Goal: Information Seeking & Learning: Find specific fact

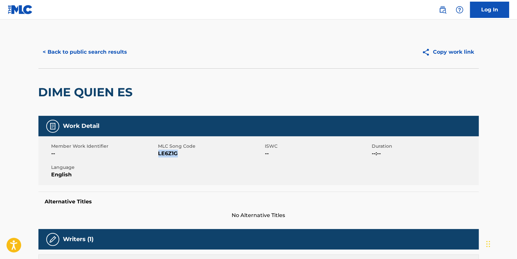
click at [119, 52] on button "< Back to public search results" at bounding box center [84, 52] width 93 height 16
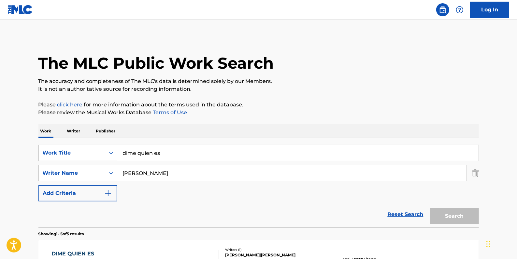
scroll to position [118, 0]
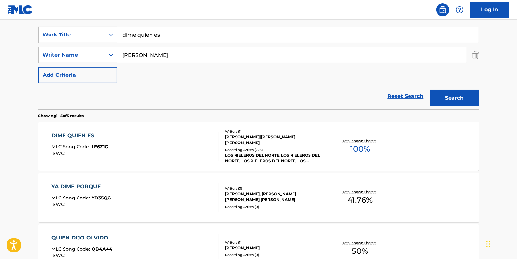
click at [403, 96] on link "Reset Search" at bounding box center [405, 96] width 42 height 14
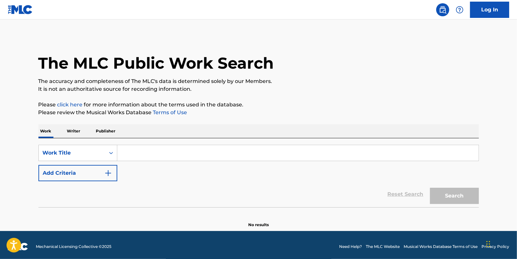
paste input "F MY BM"
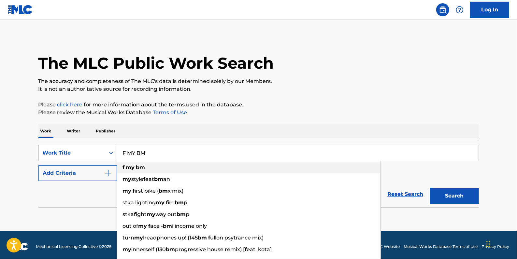
click at [138, 170] on strong "bm" at bounding box center [140, 168] width 9 height 6
type input "f my bm"
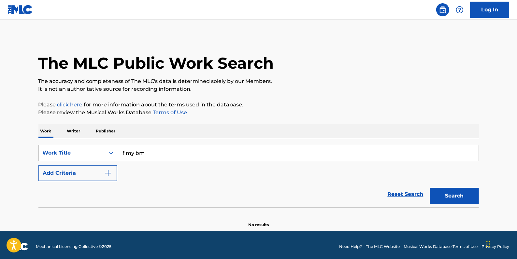
click at [83, 173] on button "Add Criteria" at bounding box center [77, 173] width 79 height 16
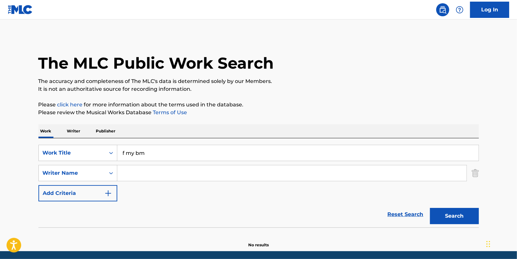
paste input "[PERSON_NAME] [PERSON_NAME];"
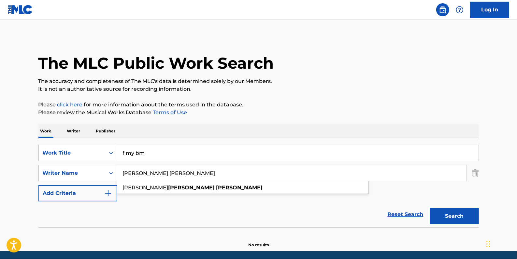
type input "[PERSON_NAME] [PERSON_NAME]"
click at [463, 216] on button "Search" at bounding box center [454, 216] width 49 height 16
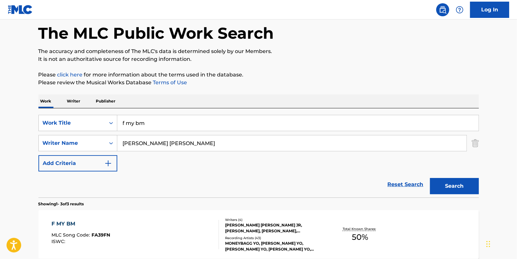
scroll to position [29, 0]
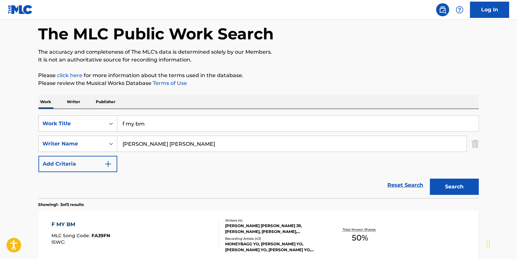
click at [400, 186] on link "Reset Search" at bounding box center [405, 185] width 42 height 14
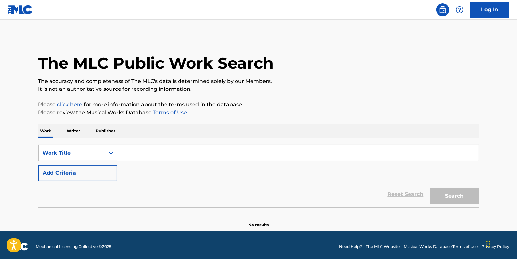
paste input "HARD TIMES (FEAT. [GEOGRAPHIC_DATA])"
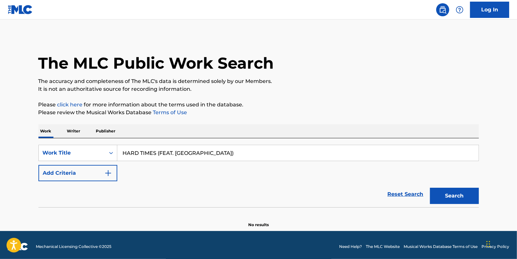
type input "HARD TIMES (FEAT. [GEOGRAPHIC_DATA])"
click at [83, 179] on button "Add Criteria" at bounding box center [77, 173] width 79 height 16
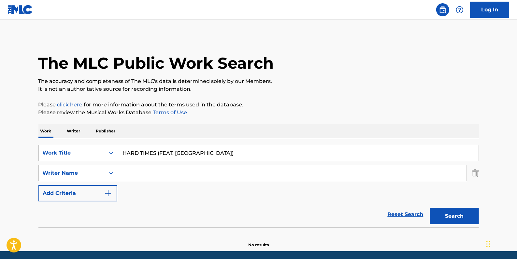
paste input "[PERSON_NAME]"
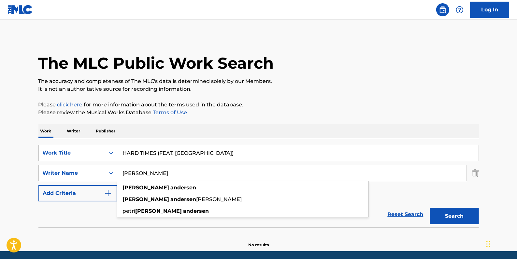
type input "[PERSON_NAME]"
click at [450, 213] on button "Search" at bounding box center [454, 216] width 49 height 16
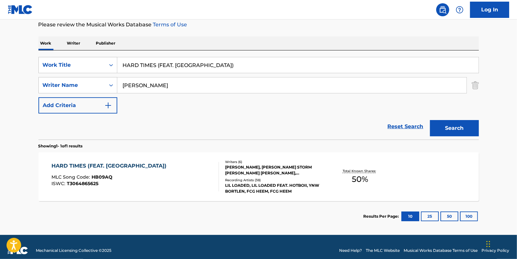
scroll to position [89, 0]
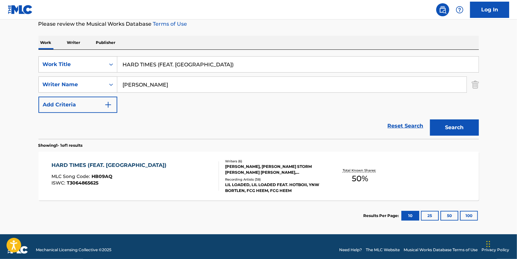
click at [185, 179] on div "HARD TIMES (FEAT. HOTBOII) MLC Song Code : HB09AQ ISWC : T3064865625" at bounding box center [134, 176] width 167 height 29
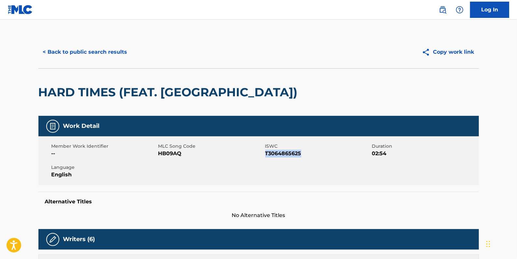
drag, startPoint x: 303, startPoint y: 153, endPoint x: 267, endPoint y: 156, distance: 35.9
click at [267, 155] on span "T3064865625" at bounding box center [317, 154] width 105 height 8
drag, startPoint x: 267, startPoint y: 156, endPoint x: 299, endPoint y: 153, distance: 32.4
click at [299, 153] on span "T3064865625" at bounding box center [317, 154] width 105 height 8
drag, startPoint x: 306, startPoint y: 155, endPoint x: 265, endPoint y: 154, distance: 41.1
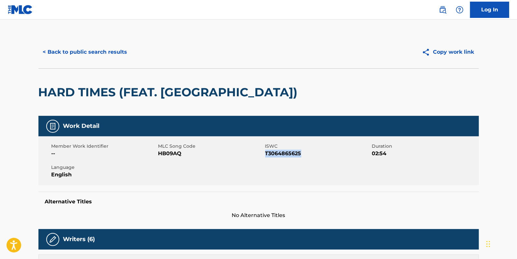
click at [265, 154] on span "T3064865625" at bounding box center [317, 154] width 105 height 8
drag, startPoint x: 265, startPoint y: 154, endPoint x: 271, endPoint y: 154, distance: 6.2
copy span "T3064865625"
click at [109, 52] on button "< Back to public search results" at bounding box center [84, 52] width 93 height 16
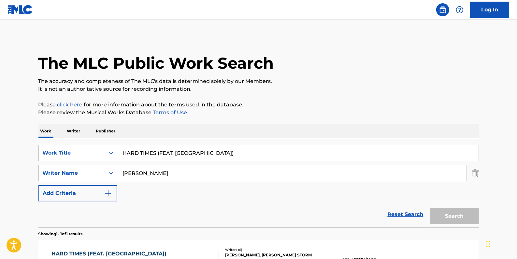
scroll to position [58, 0]
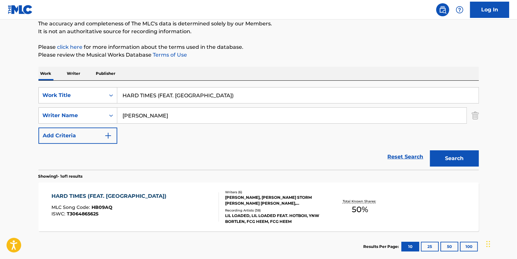
click at [412, 158] on link "Reset Search" at bounding box center [405, 157] width 42 height 14
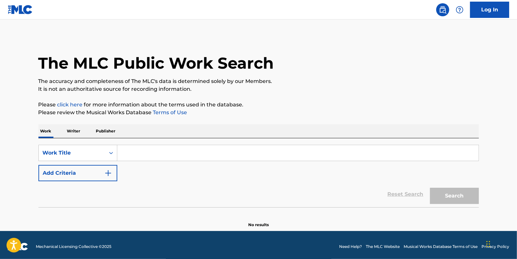
paste input "DON'T LOVE ME"
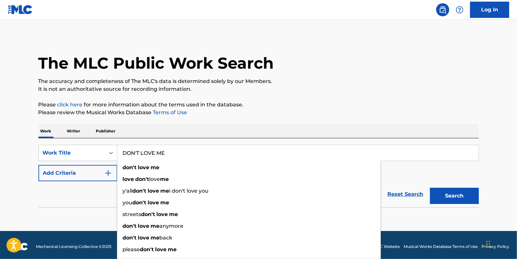
type input "DON'T LOVE ME"
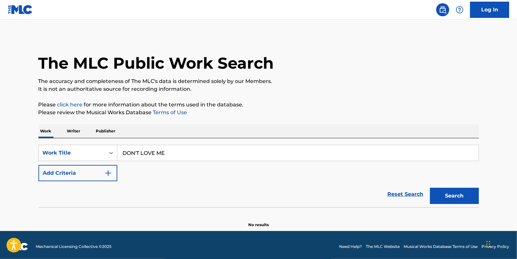
click at [81, 171] on button "Add Criteria" at bounding box center [77, 173] width 79 height 16
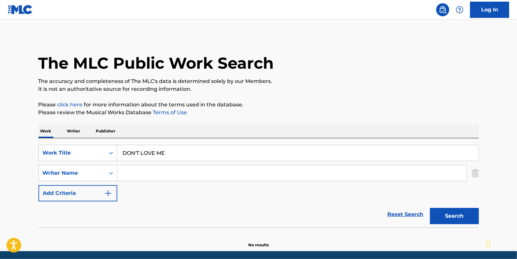
paste input "[PERSON_NAME];"
type input "[PERSON_NAME];"
click at [448, 219] on button "Search" at bounding box center [454, 216] width 49 height 16
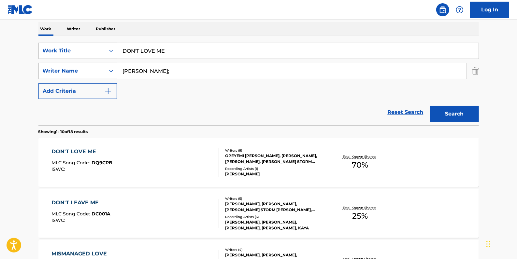
scroll to position [118, 0]
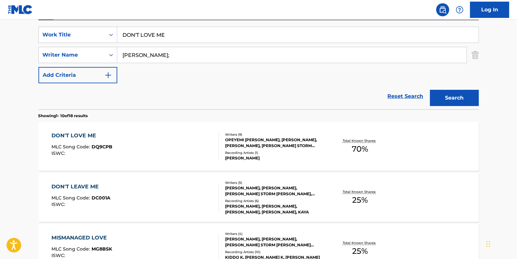
drag, startPoint x: 403, startPoint y: 95, endPoint x: 332, endPoint y: 96, distance: 71.0
click at [403, 96] on link "Reset Search" at bounding box center [405, 96] width 42 height 14
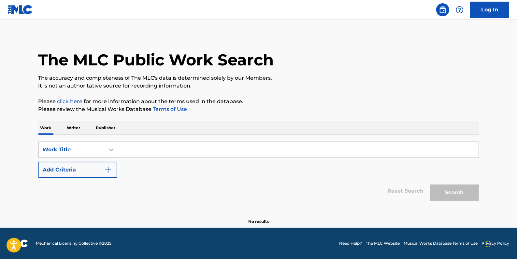
scroll to position [0, 0]
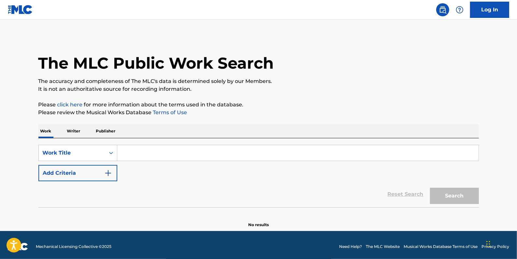
paste input "GRANDMA KNOWS"
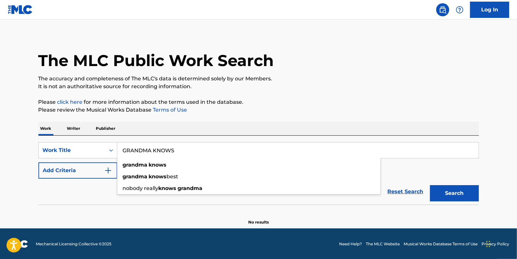
scroll to position [3, 0]
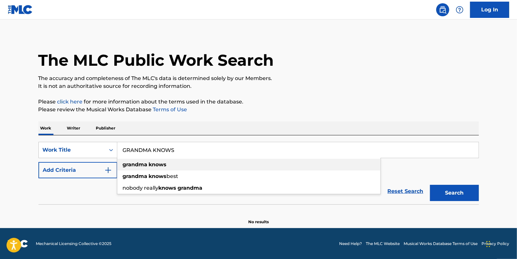
click at [172, 164] on div "grandma knows" at bounding box center [248, 165] width 263 height 12
type input "grandma knows"
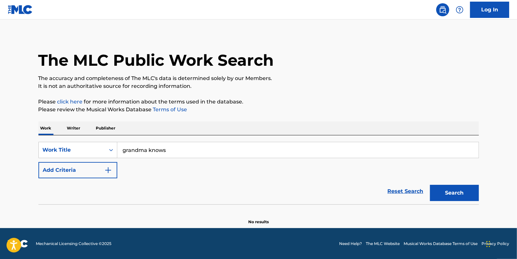
click at [78, 170] on button "Add Criteria" at bounding box center [77, 170] width 79 height 16
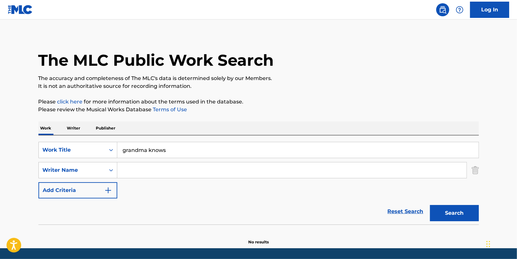
drag, startPoint x: 148, startPoint y: 169, endPoint x: 153, endPoint y: 168, distance: 4.7
click at [149, 169] on input "Search Form" at bounding box center [291, 171] width 349 height 16
paste input "[PERSON_NAME]"
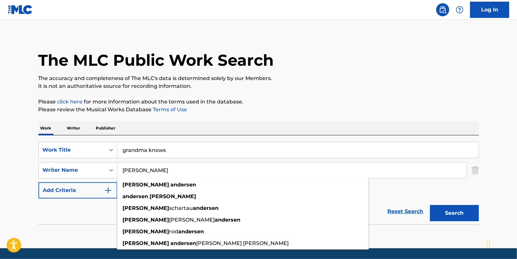
type input "[PERSON_NAME]"
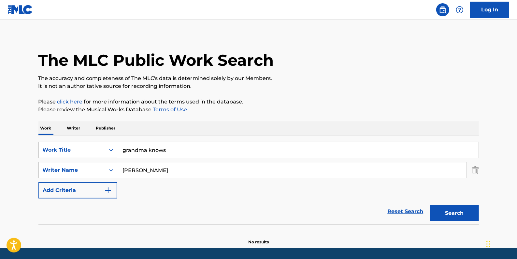
click at [447, 215] on button "Search" at bounding box center [454, 213] width 49 height 16
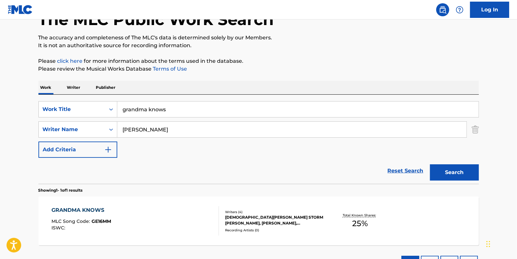
scroll to position [36, 0]
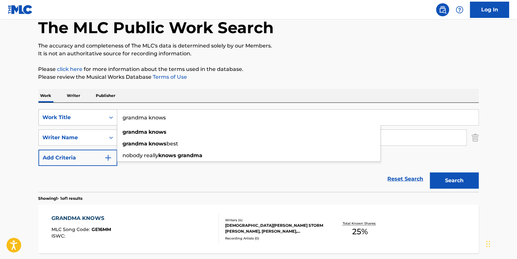
drag, startPoint x: 172, startPoint y: 118, endPoint x: 114, endPoint y: 117, distance: 58.3
click at [114, 117] on div "SearchWithCriteria3e456950-67cd-48e7-899a-12dca4c4a3ba Work Title grandma knows…" at bounding box center [258, 117] width 440 height 16
click at [409, 179] on link "Reset Search" at bounding box center [405, 179] width 42 height 14
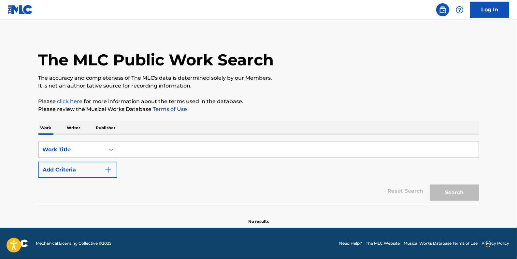
scroll to position [0, 0]
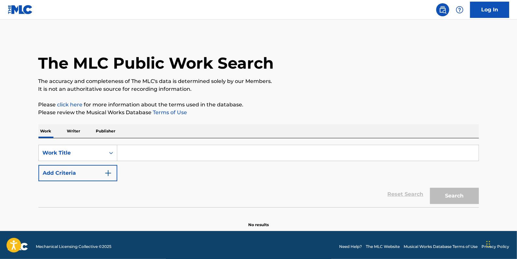
paste input "SOCKS ON JUPITER"
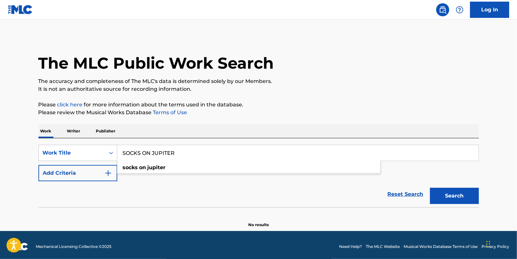
type input "SOCKS ON JUPITER"
click at [94, 172] on button "Add Criteria" at bounding box center [77, 173] width 79 height 16
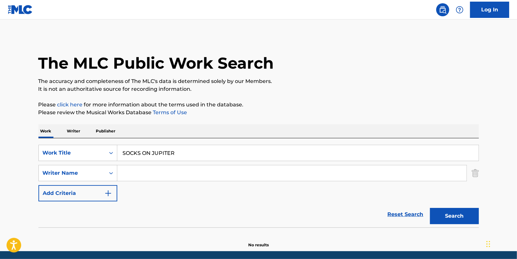
click at [140, 170] on input "Search Form" at bounding box center [291, 173] width 349 height 16
paste input "[PERSON_NAME]"
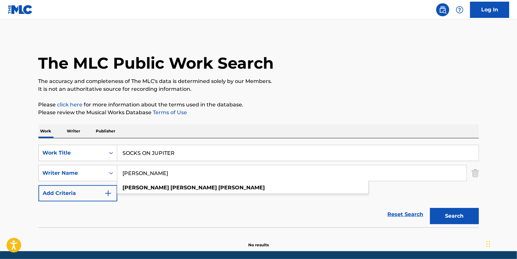
type input "[PERSON_NAME]"
click at [453, 215] on button "Search" at bounding box center [454, 216] width 49 height 16
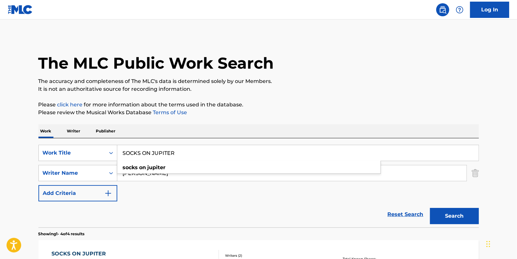
drag, startPoint x: 187, startPoint y: 153, endPoint x: 122, endPoint y: 149, distance: 65.0
click at [122, 149] on input "SOCKS ON JUPITER" at bounding box center [297, 153] width 361 height 16
